Goal: Find specific page/section: Find specific page/section

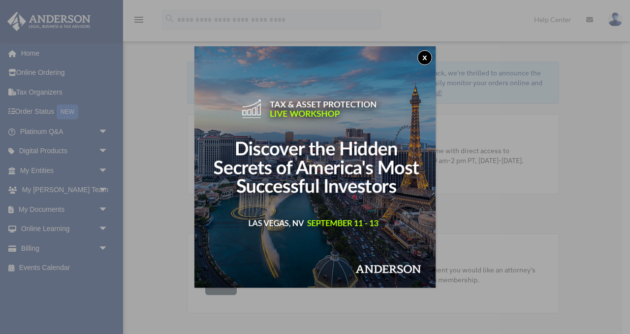
click at [429, 53] on button "x" at bounding box center [424, 57] width 15 height 15
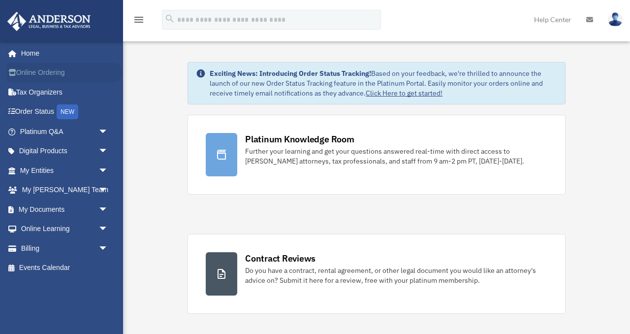
click at [55, 74] on link "Online Ordering" at bounding box center [65, 73] width 116 height 20
click at [106, 243] on span "arrow_drop_down" at bounding box center [108, 248] width 20 height 20
click at [80, 271] on link "$ Open Invoices" at bounding box center [68, 268] width 109 height 20
click at [75, 267] on link "$ Open Invoices" at bounding box center [68, 268] width 109 height 20
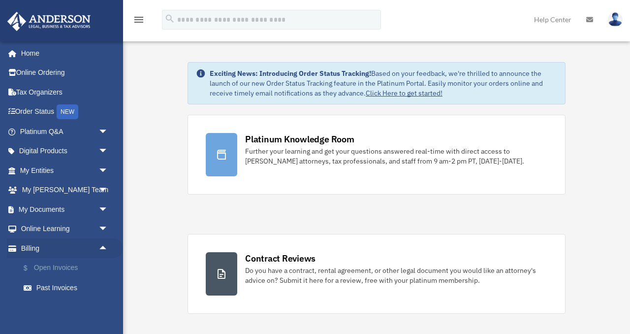
click at [75, 267] on link "$ Open Invoices" at bounding box center [68, 268] width 109 height 20
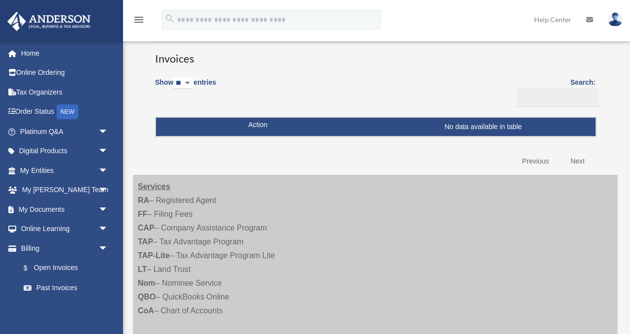
scroll to position [75, 0]
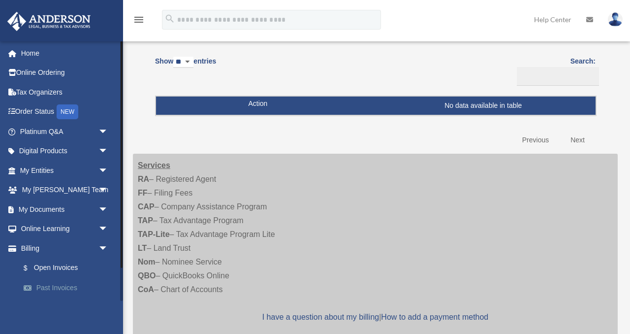
click at [68, 283] on link "Past Invoices" at bounding box center [68, 287] width 109 height 20
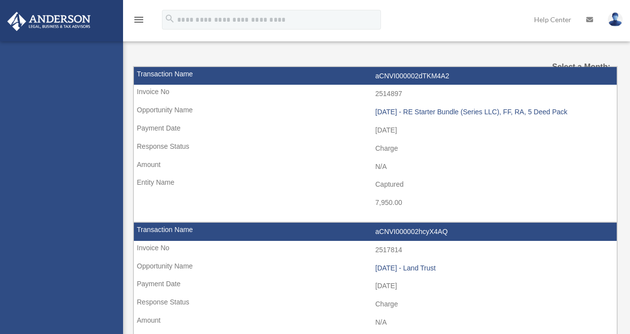
select select
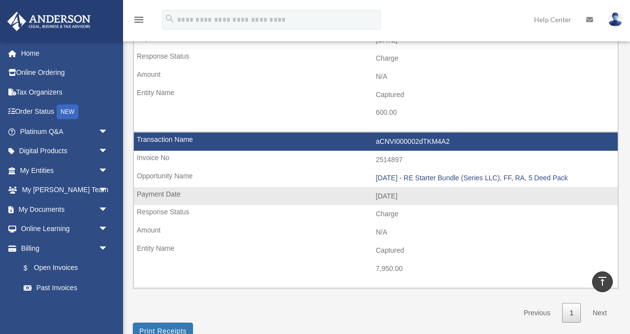
scroll to position [391, 0]
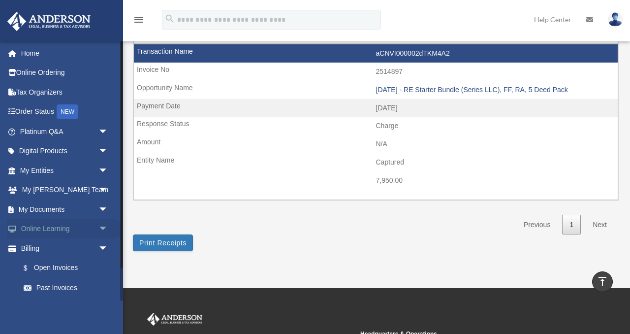
click at [101, 228] on span "arrow_drop_down" at bounding box center [108, 229] width 20 height 20
click at [100, 134] on span "arrow_drop_down" at bounding box center [108, 132] width 20 height 20
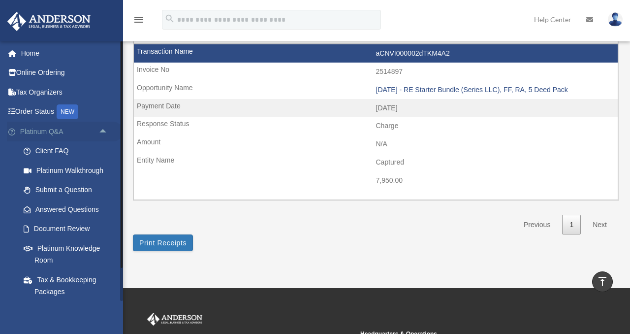
click at [100, 134] on span "arrow_drop_up" at bounding box center [108, 132] width 20 height 20
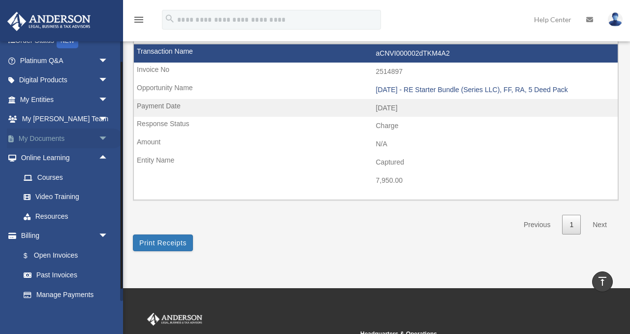
scroll to position [89, 0]
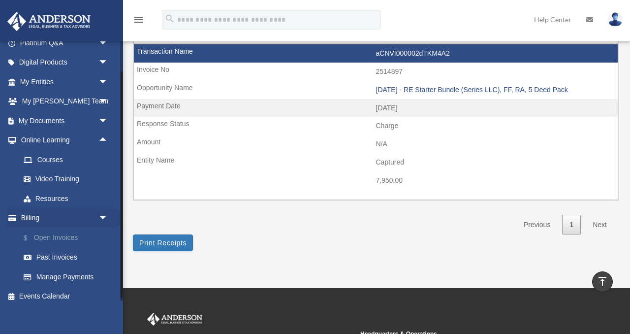
click at [48, 239] on link "$ Open Invoices" at bounding box center [68, 237] width 109 height 20
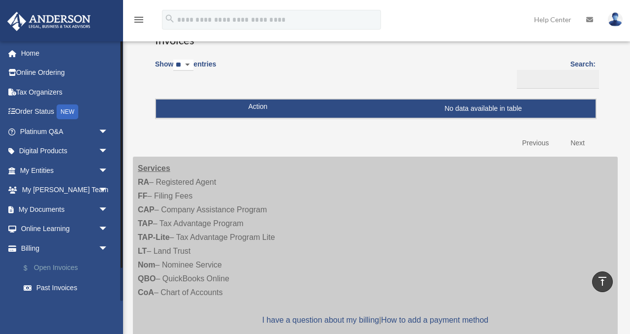
scroll to position [64, 0]
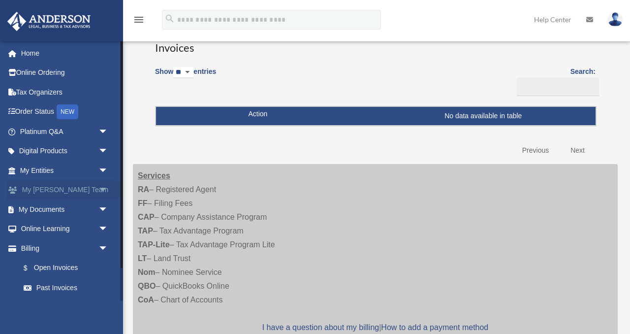
click at [61, 187] on link "My Anderson Team arrow_drop_down" at bounding box center [65, 190] width 116 height 20
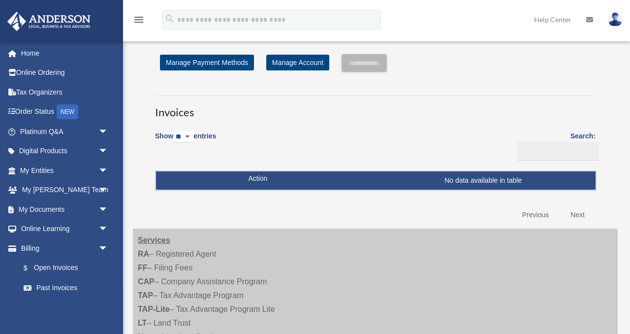
scroll to position [64, 0]
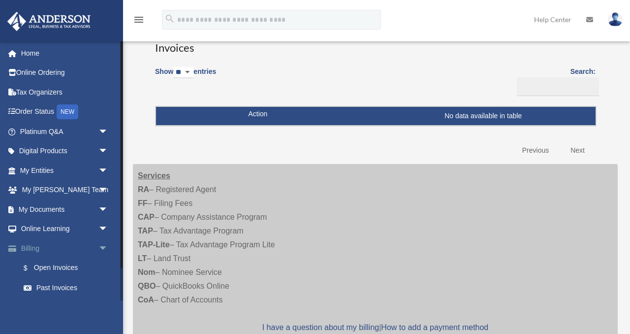
click at [103, 248] on span "arrow_drop_down" at bounding box center [108, 248] width 20 height 20
